Goal: Task Accomplishment & Management: Manage account settings

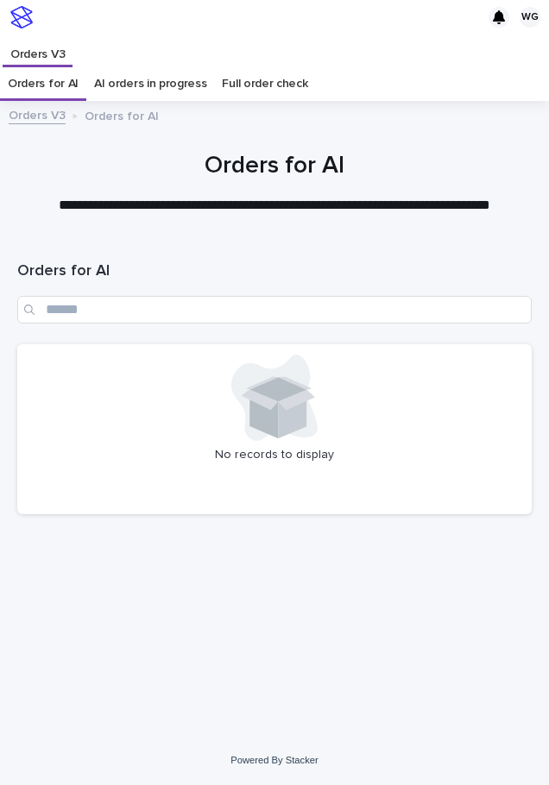
click at [399, 417] on div at bounding box center [274, 398] width 493 height 86
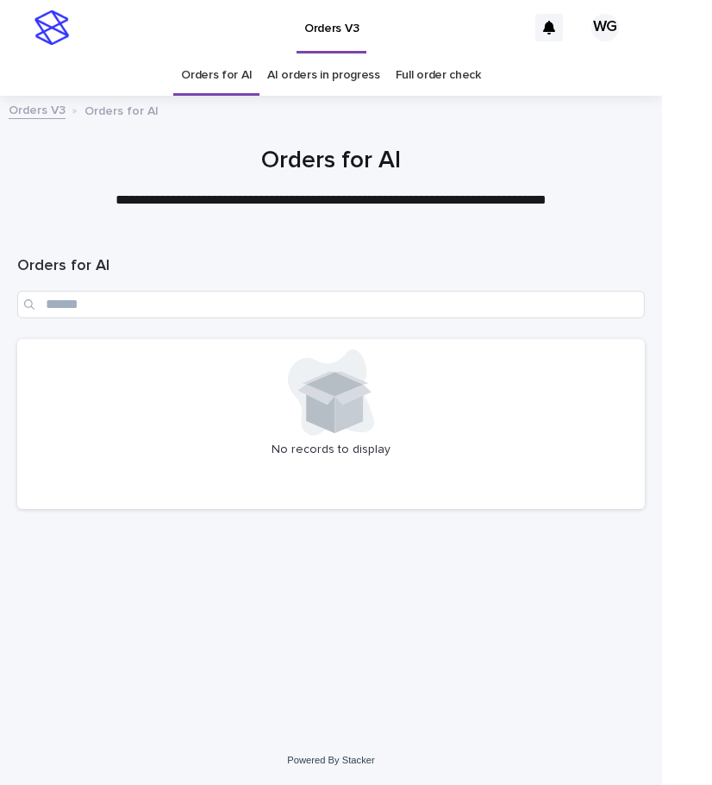
click at [47, 521] on div "Orders for AI No records to display" at bounding box center [331, 378] width 628 height 287
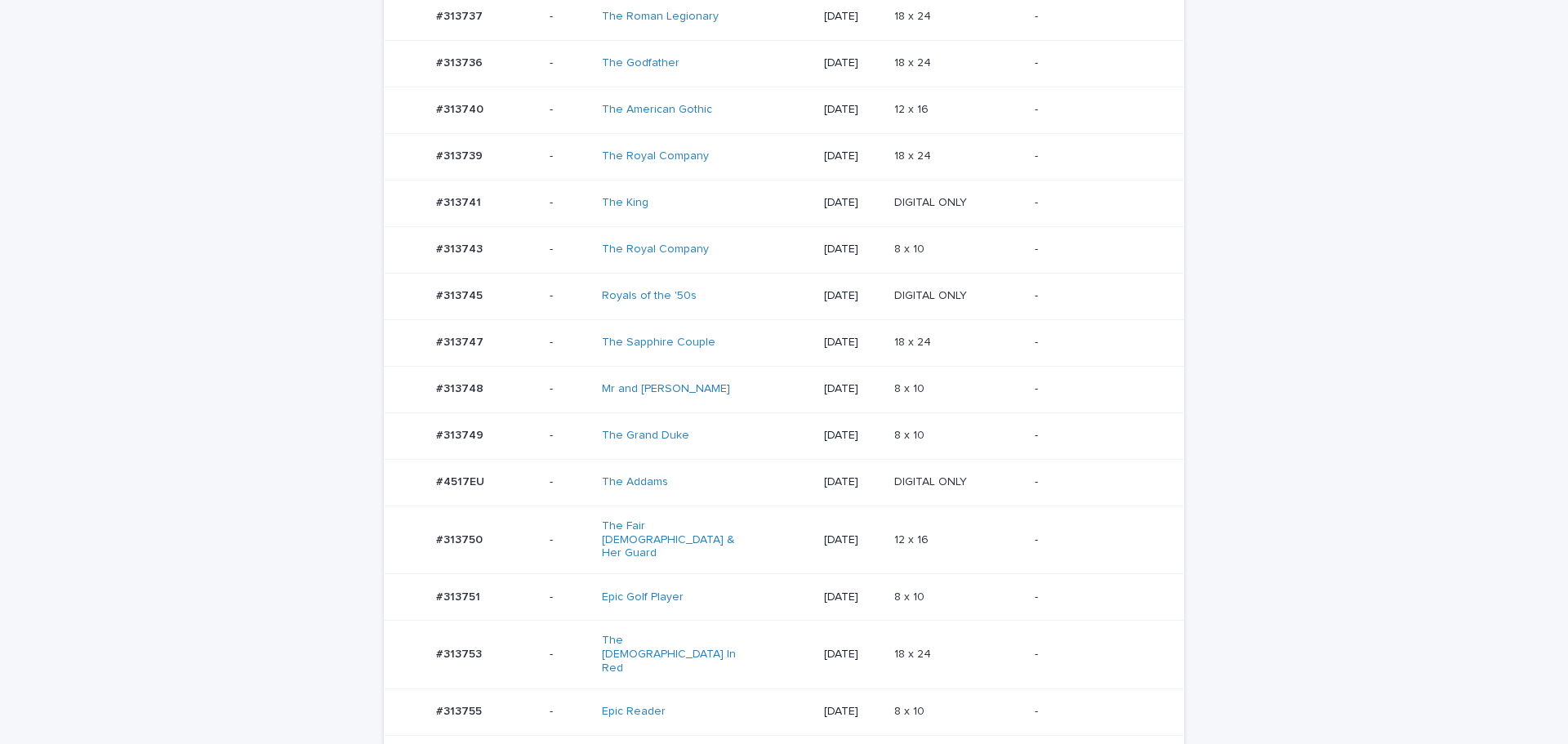
scroll to position [1123, 0]
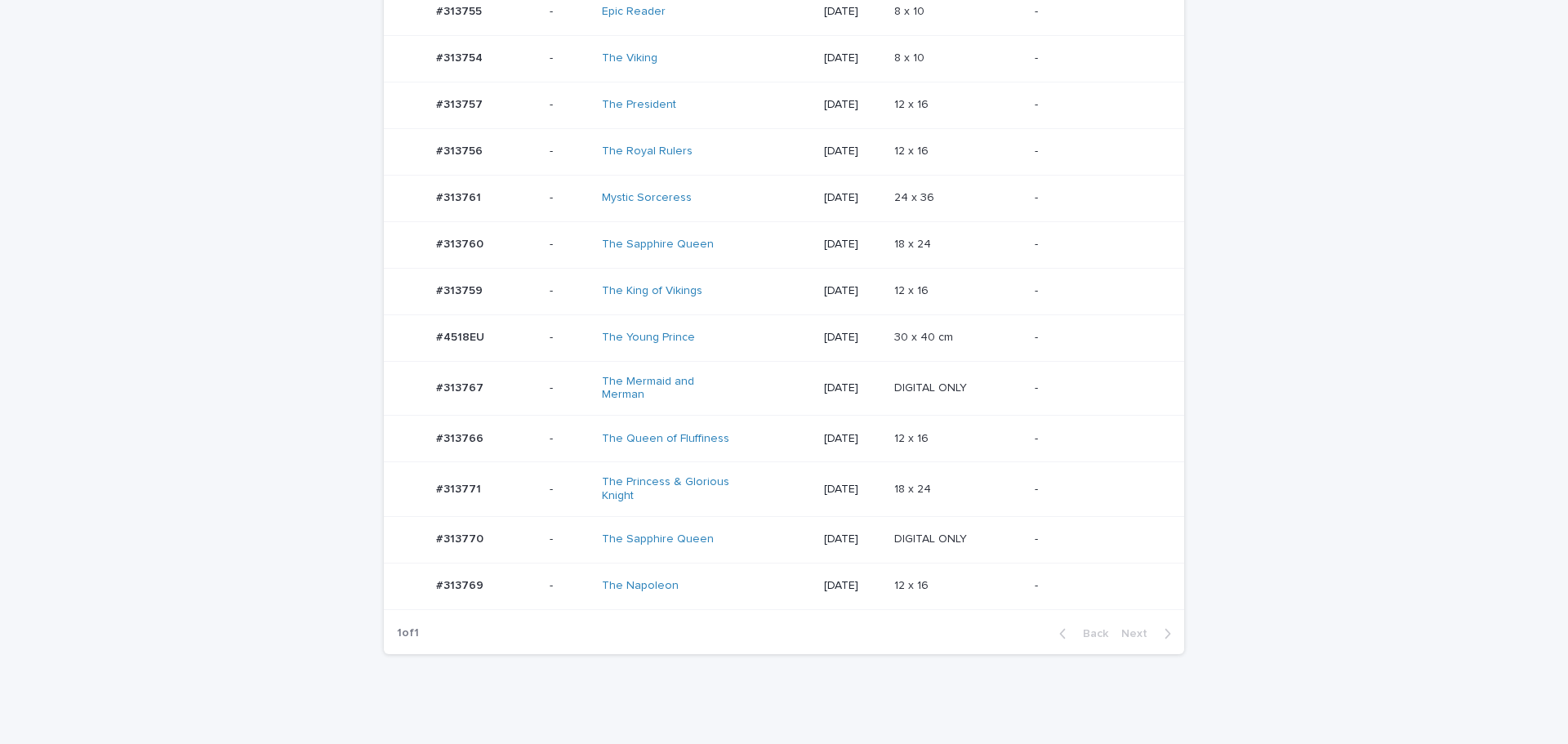
click at [1009, 425] on div "12 x 16 12 x 16" at bounding box center [958, 438] width 128 height 27
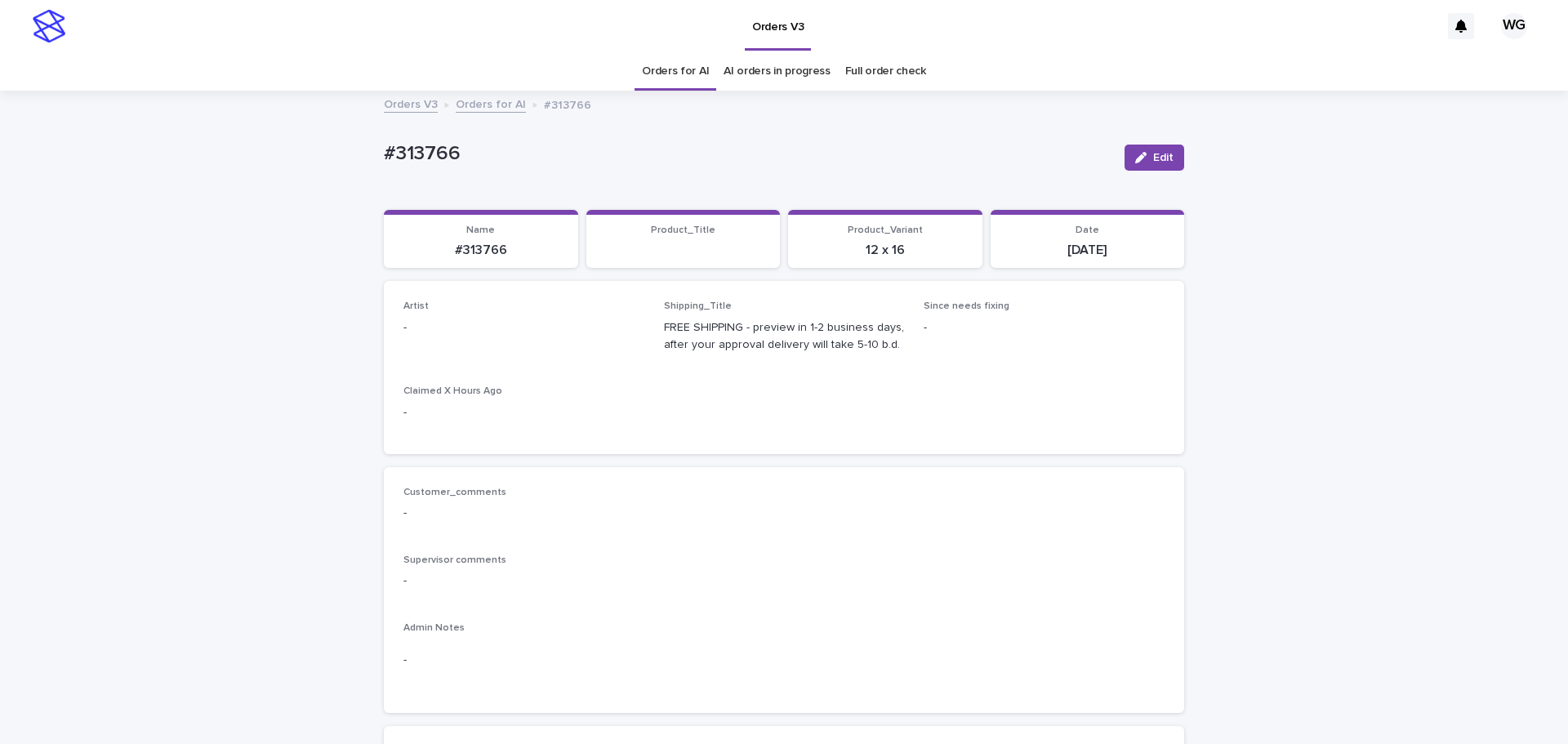
click at [1171, 155] on button "Edit" at bounding box center [1154, 158] width 60 height 27
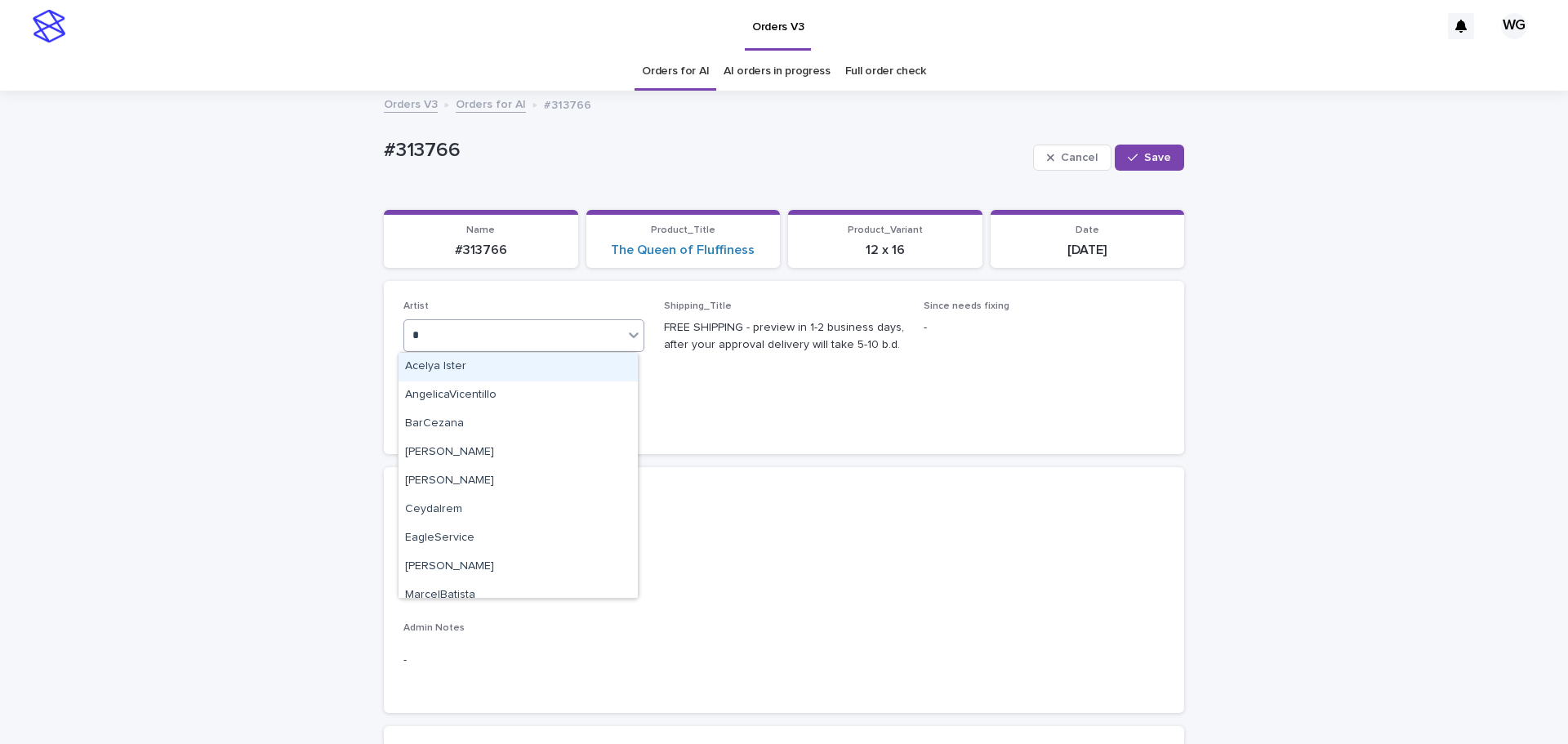
type input "**"
click at [550, 451] on div "Cel Gamora" at bounding box center [518, 452] width 240 height 28
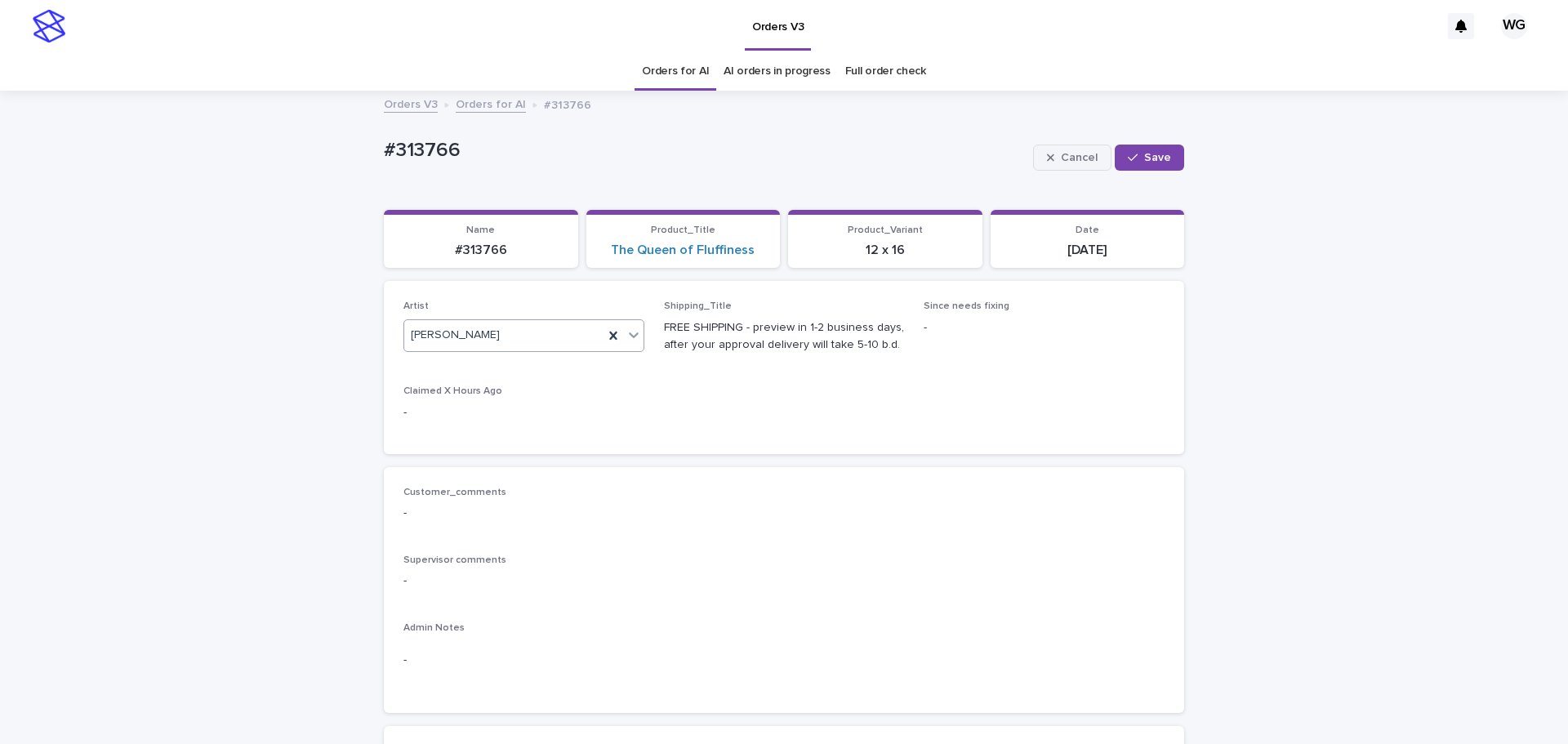
click at [1156, 153] on span "Save" at bounding box center [1157, 157] width 27 height 11
click at [397, 147] on p "#313766" at bounding box center [747, 153] width 728 height 24
copy div "#313766 Edit Sorry, there was an error saving your record. Please try again. Pl…"
click at [397, 147] on p "#313766" at bounding box center [747, 153] width 728 height 24
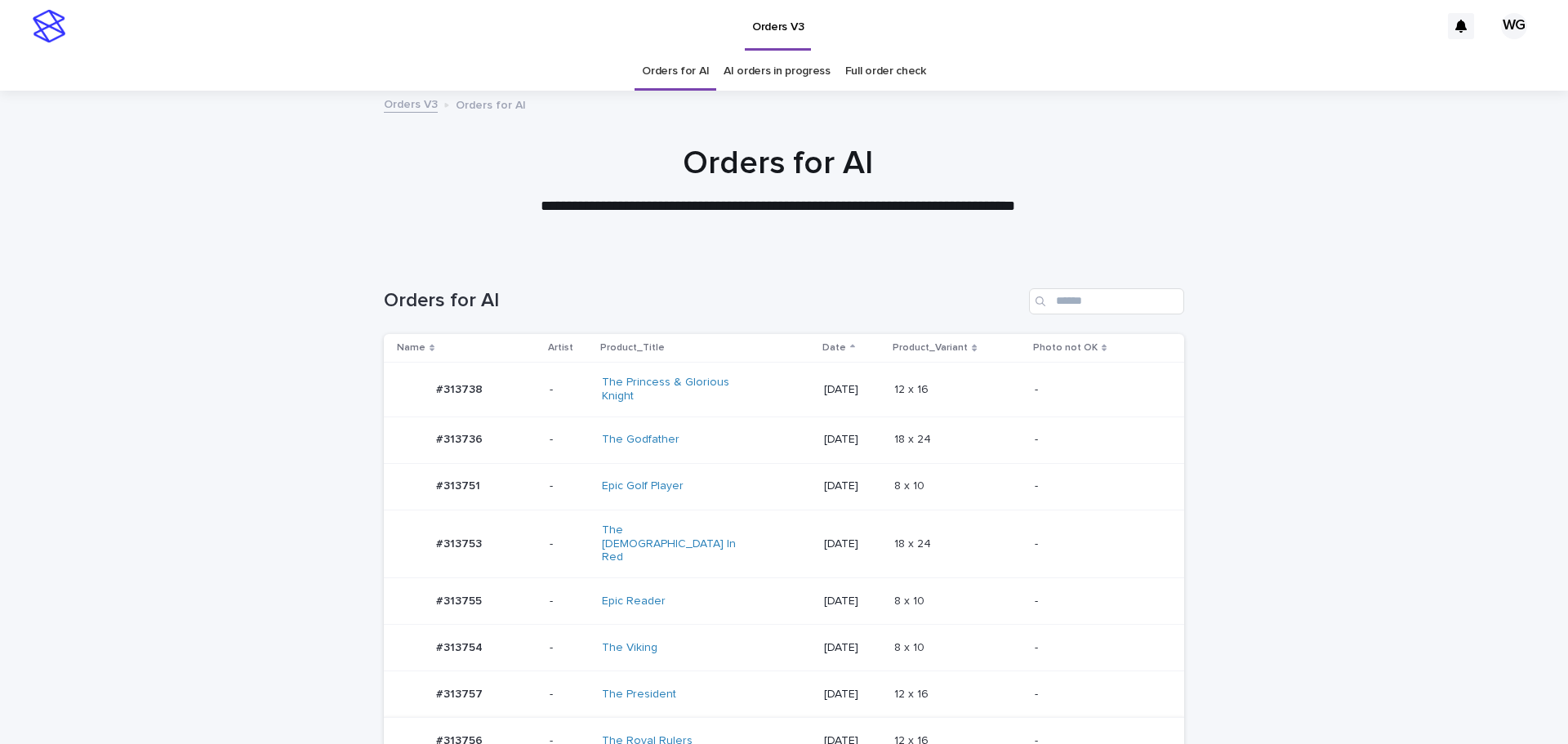
scroll to position [371, 0]
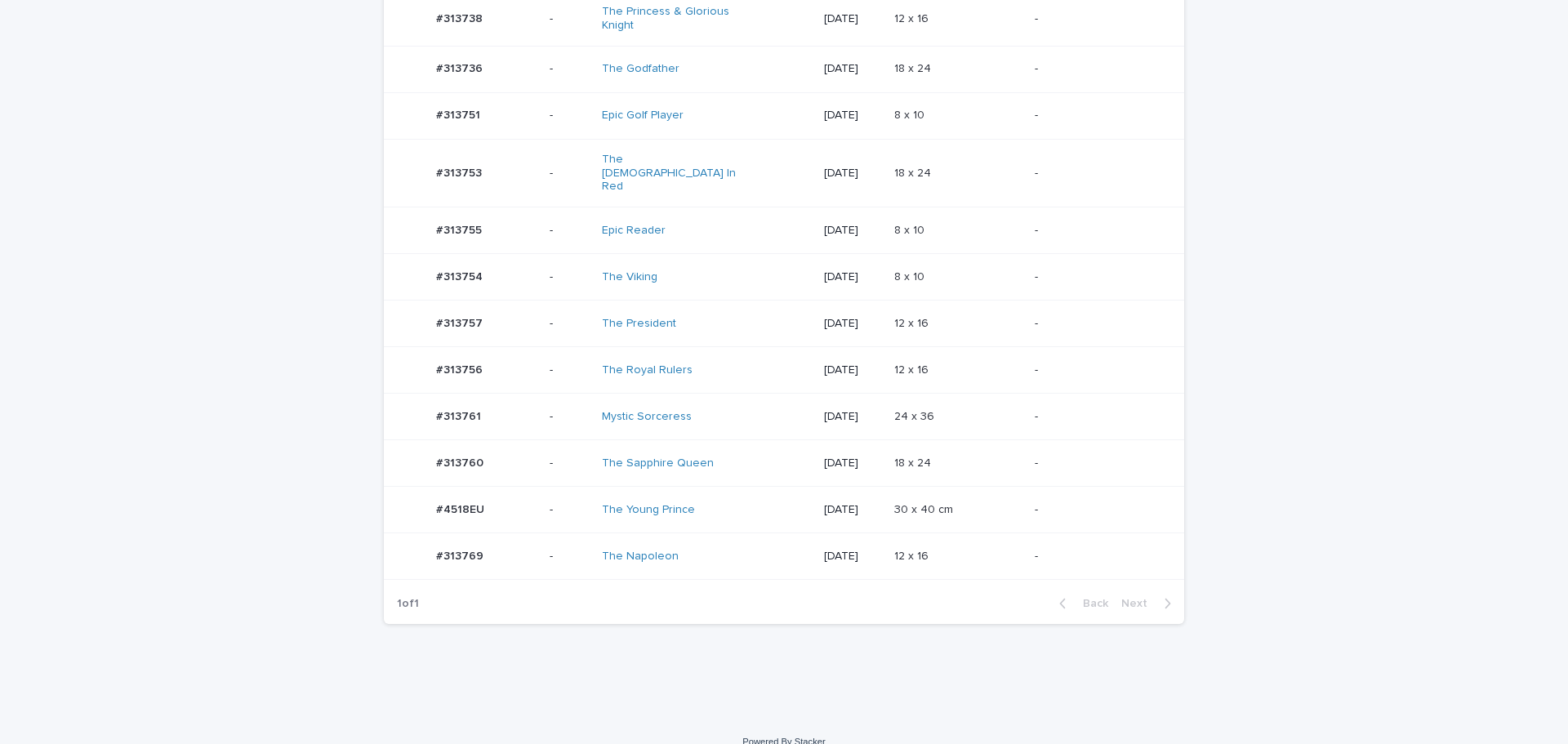
click at [984, 503] on p at bounding box center [958, 509] width 128 height 14
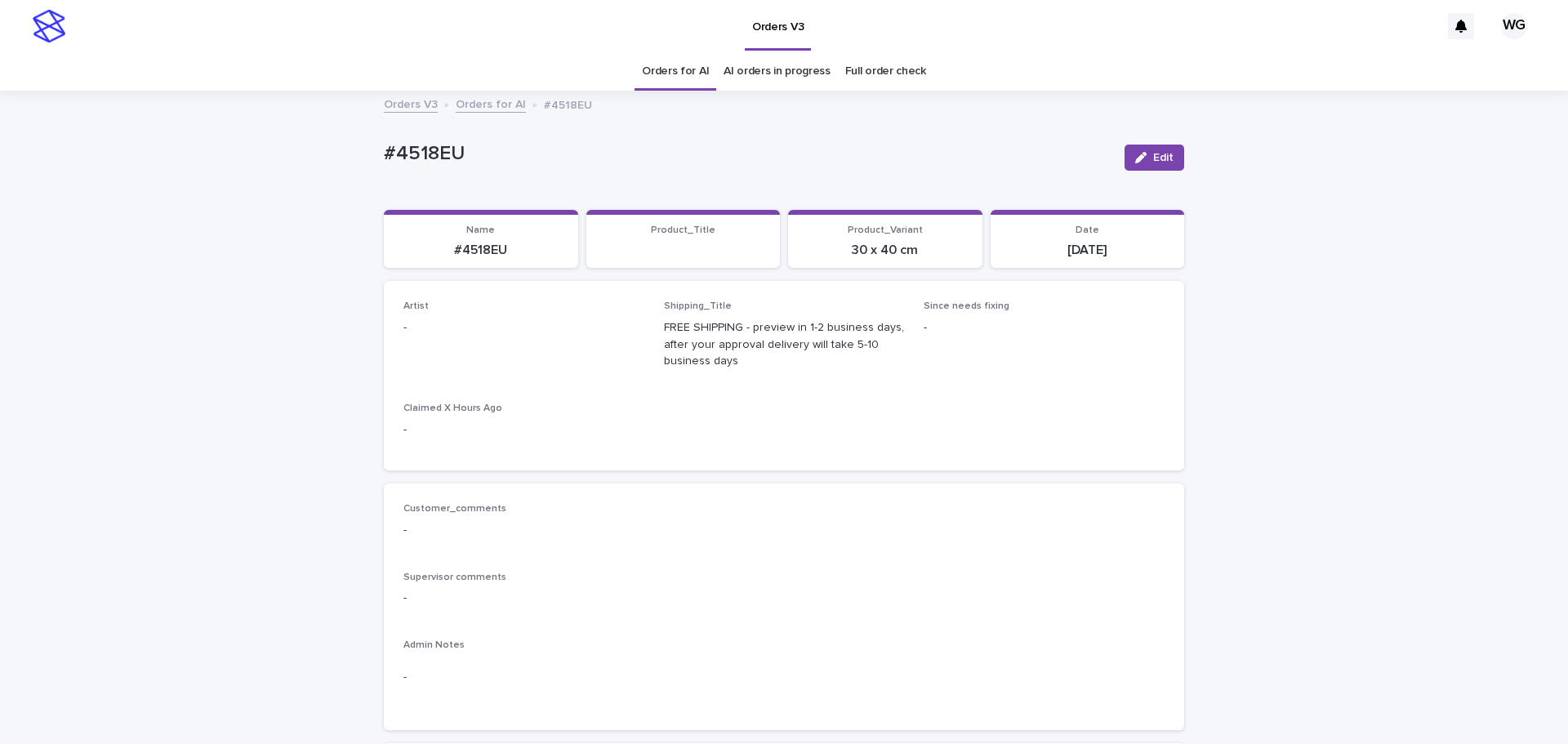
click at [1153, 157] on span "Edit" at bounding box center [1164, 157] width 21 height 11
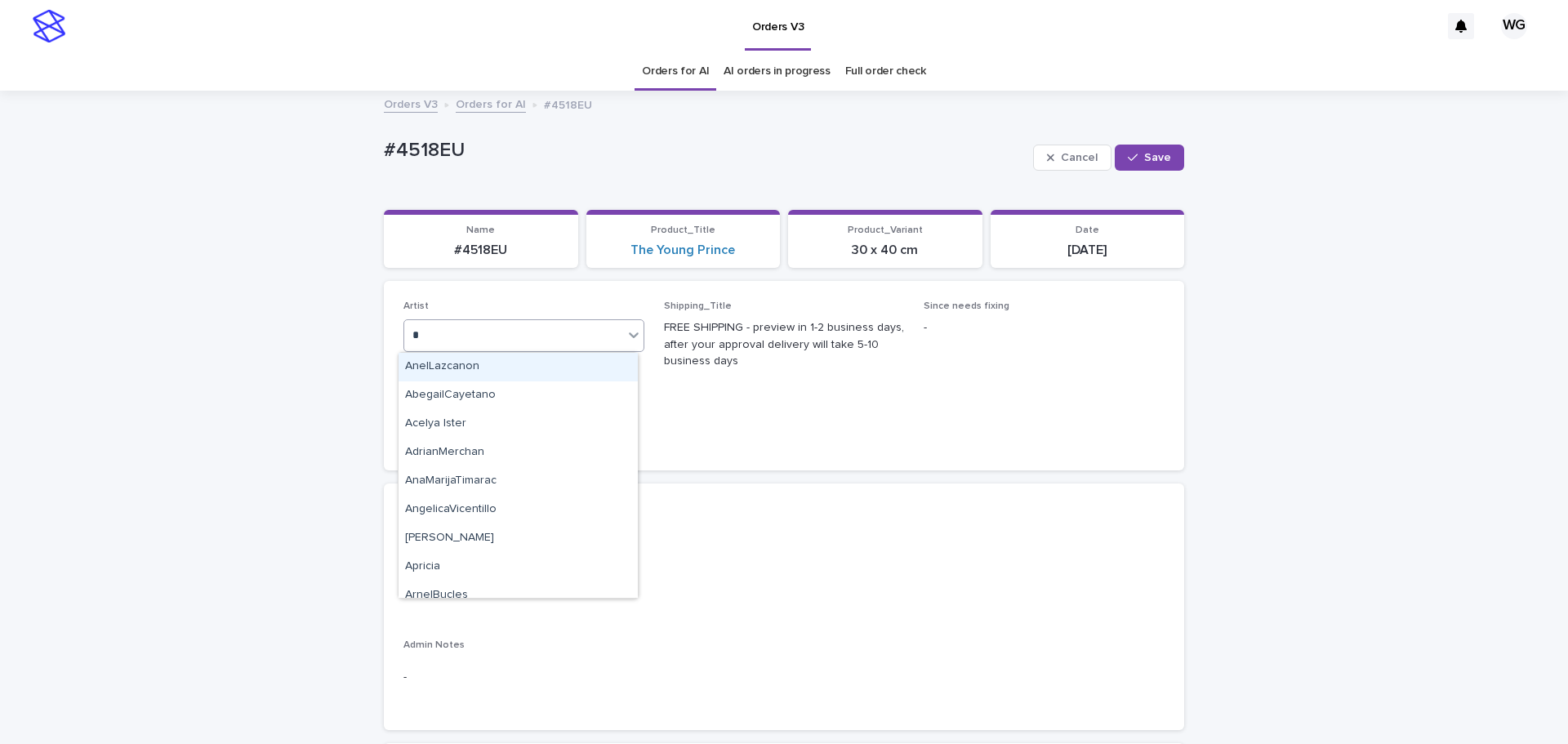
type input "**"
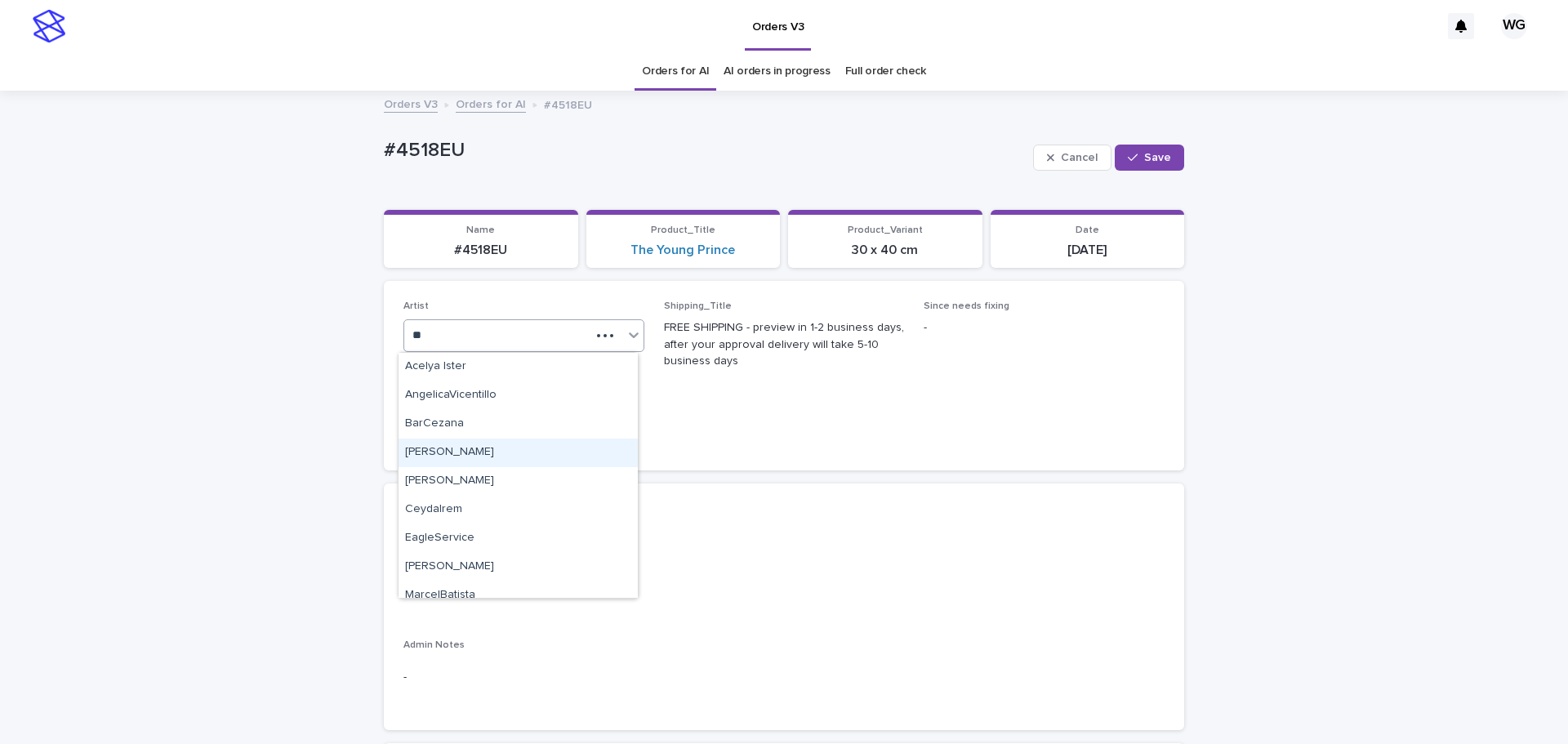
click at [531, 454] on div "[PERSON_NAME]" at bounding box center [518, 452] width 240 height 28
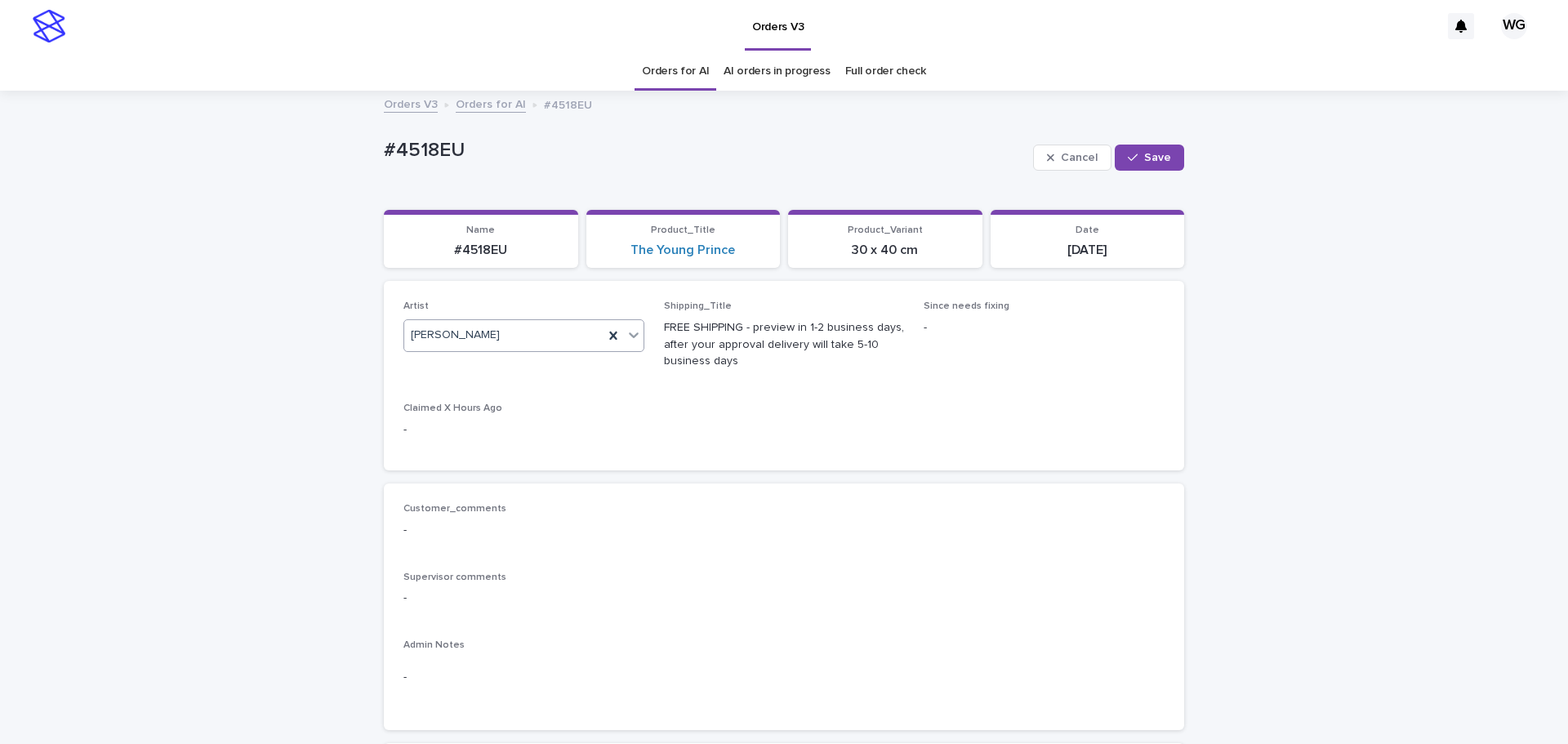
click at [1153, 161] on span "Save" at bounding box center [1157, 157] width 27 height 11
click at [428, 140] on div "#4518EU" at bounding box center [747, 152] width 728 height 27
copy div "#4518EU Edit Sorry, there was an error saving your record. Please try again. Pl…"
click at [428, 140] on div "#4518EU" at bounding box center [747, 152] width 728 height 27
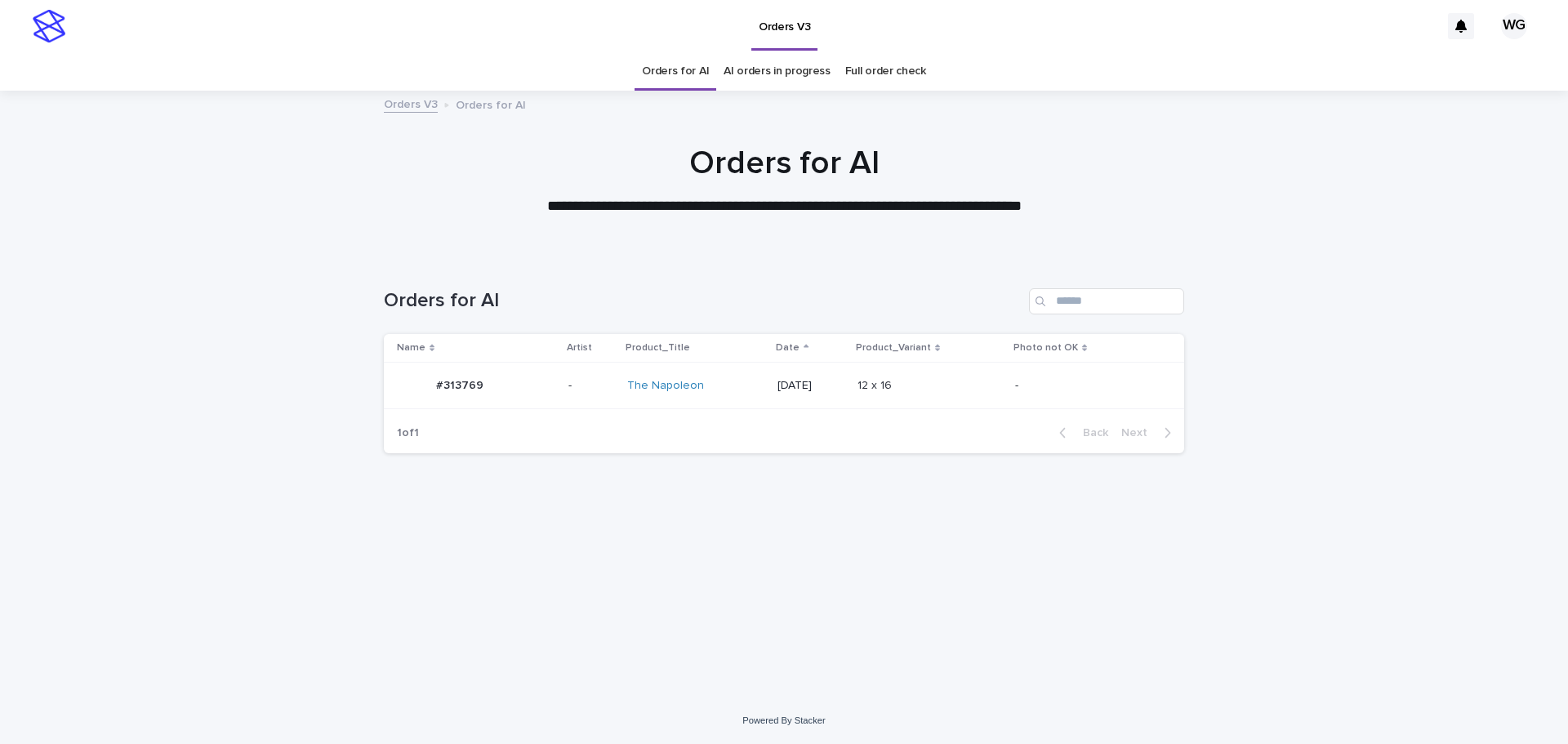
click at [1049, 376] on div "-" at bounding box center [1083, 384] width 136 height 17
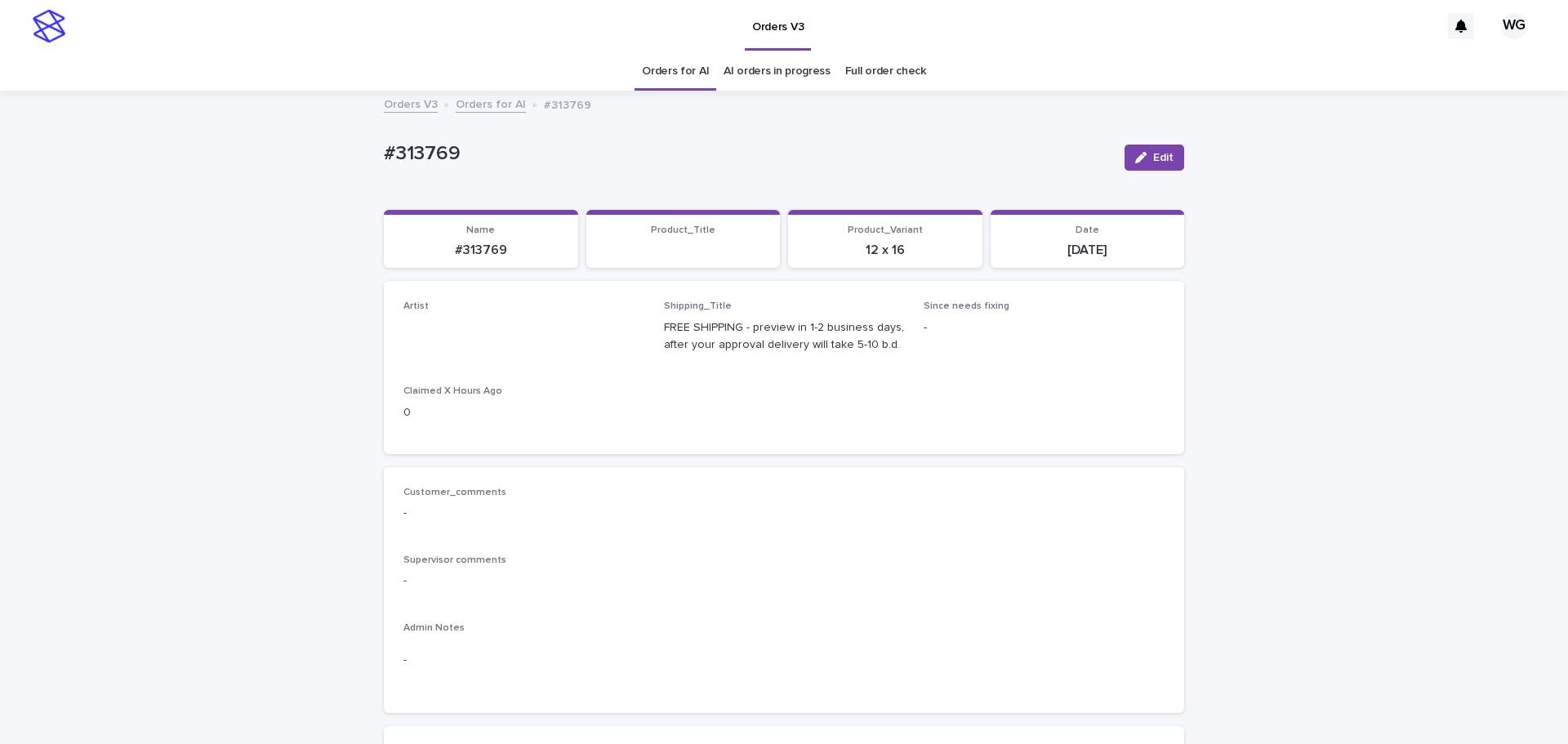
click at [1167, 162] on span "Edit" at bounding box center [1164, 157] width 21 height 11
